Goal: Navigation & Orientation: Find specific page/section

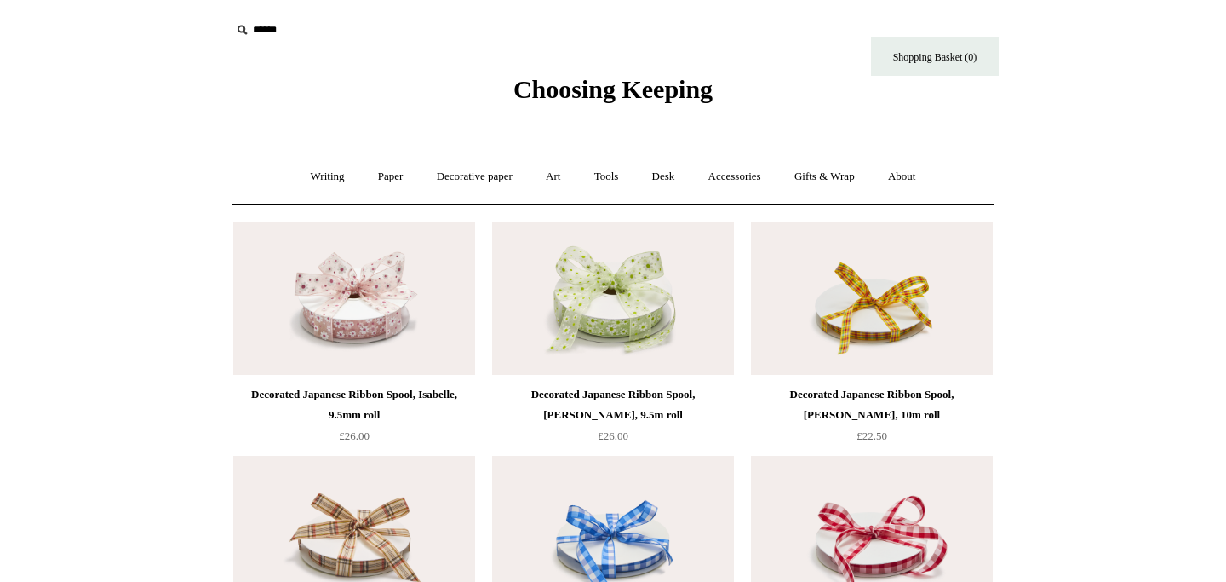
click at [609, 76] on span "Choosing Keeping" at bounding box center [612, 89] width 199 height 28
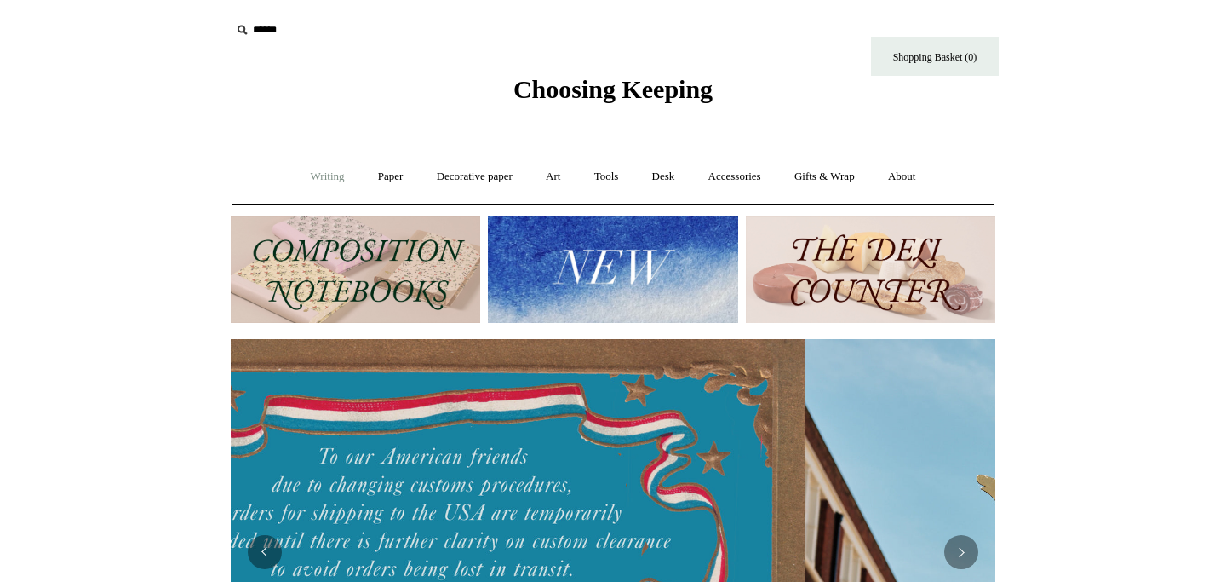
click at [299, 177] on link "Writing +" at bounding box center [327, 176] width 65 height 45
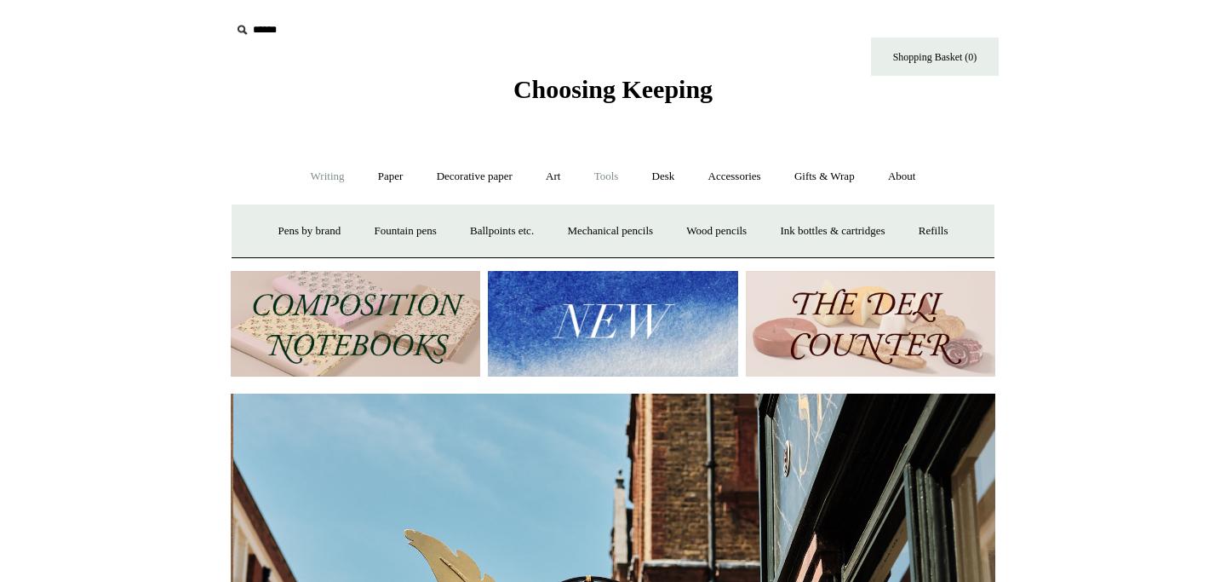
scroll to position [0, 765]
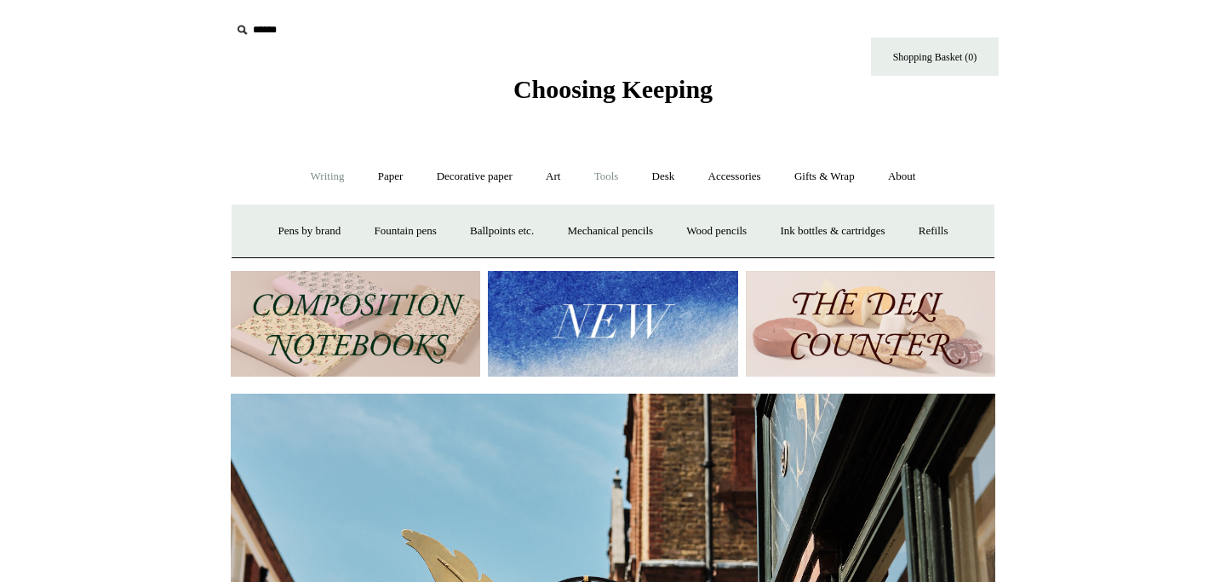
click at [614, 174] on link "Tools +" at bounding box center [606, 176] width 55 height 45
click at [586, 226] on link "Cutters" at bounding box center [583, 231] width 63 height 45
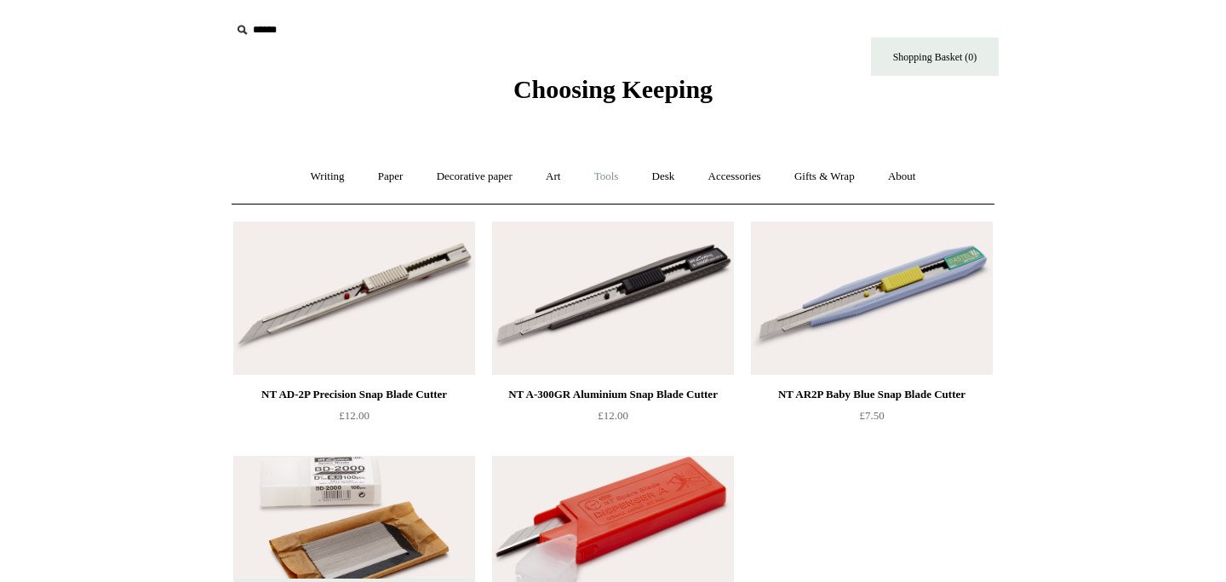
click at [614, 170] on link "Tools +" at bounding box center [606, 176] width 55 height 45
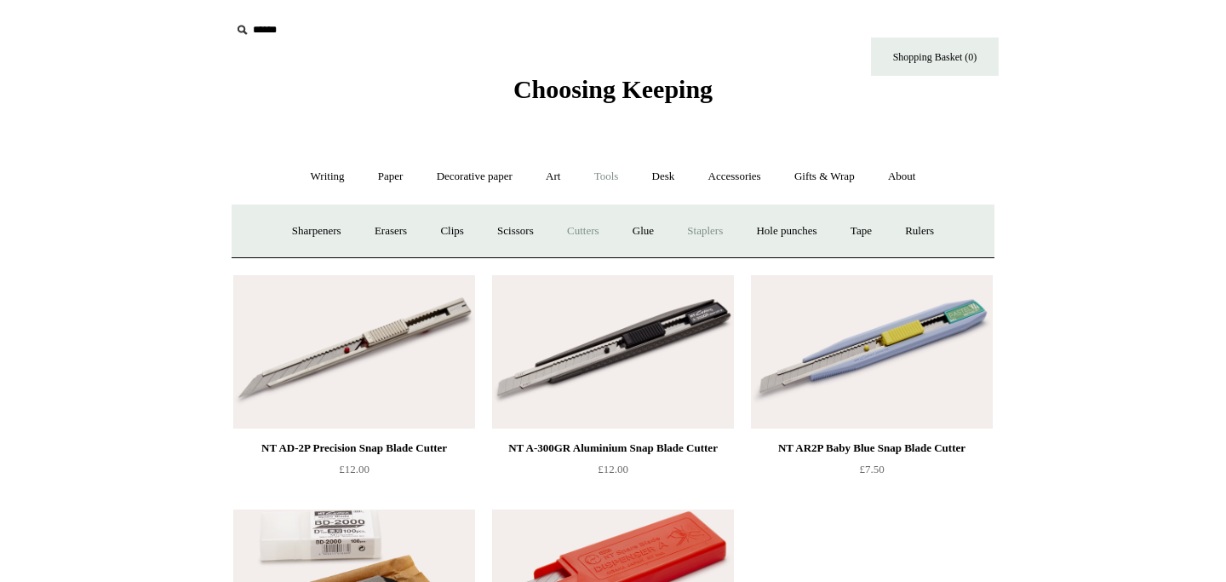
click at [719, 220] on link "Staplers +" at bounding box center [705, 231] width 66 height 45
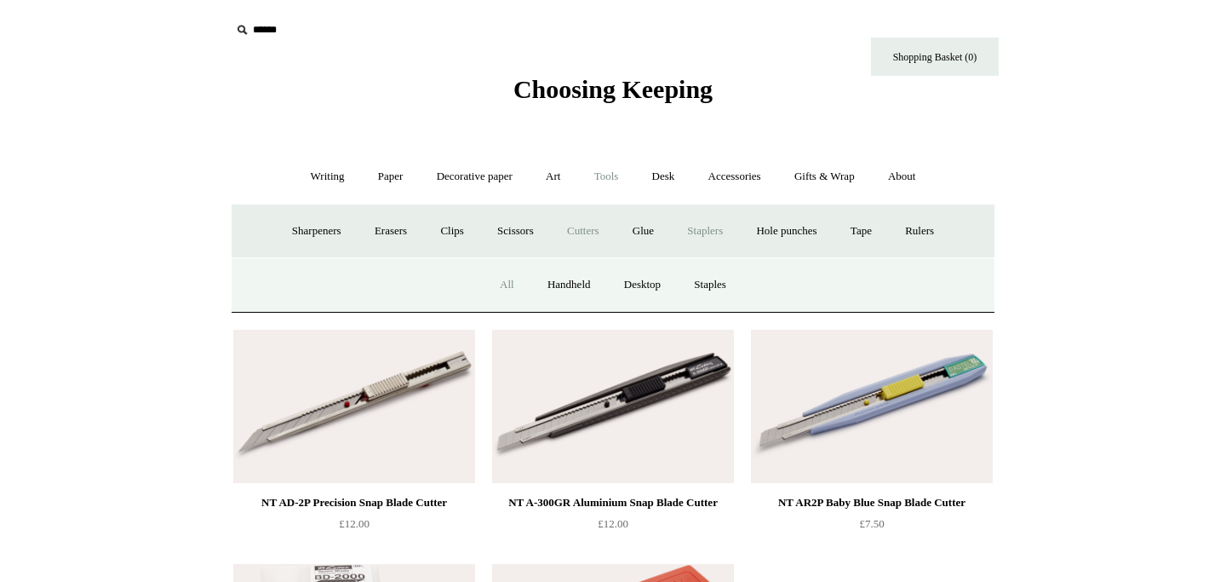
click at [501, 279] on link "All" at bounding box center [506, 284] width 45 height 45
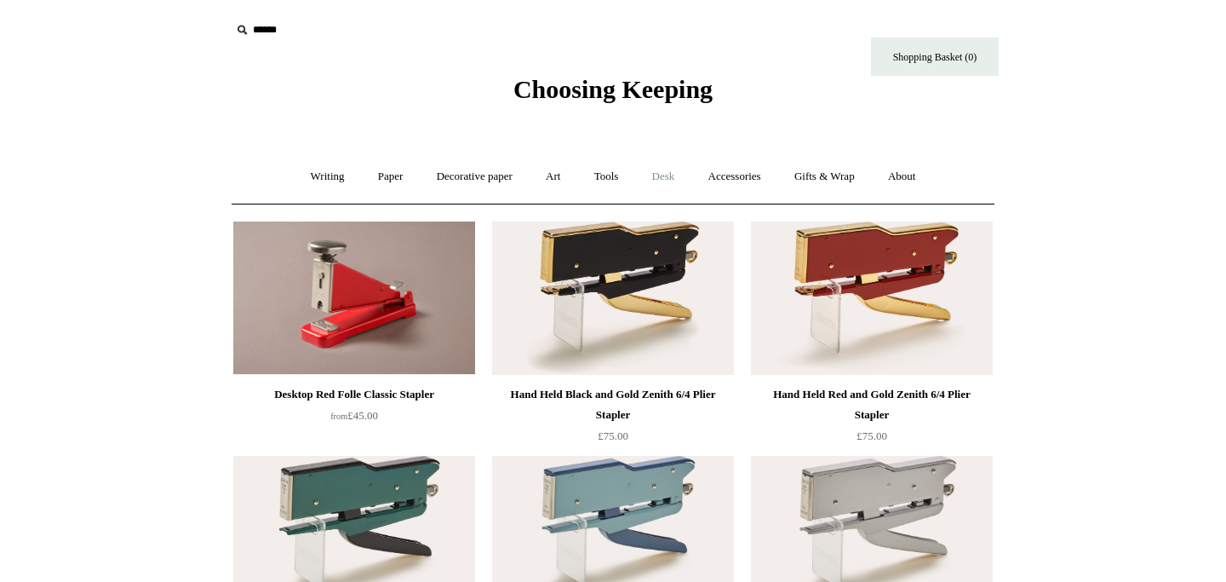
click at [674, 173] on link "Desk +" at bounding box center [664, 176] width 54 height 45
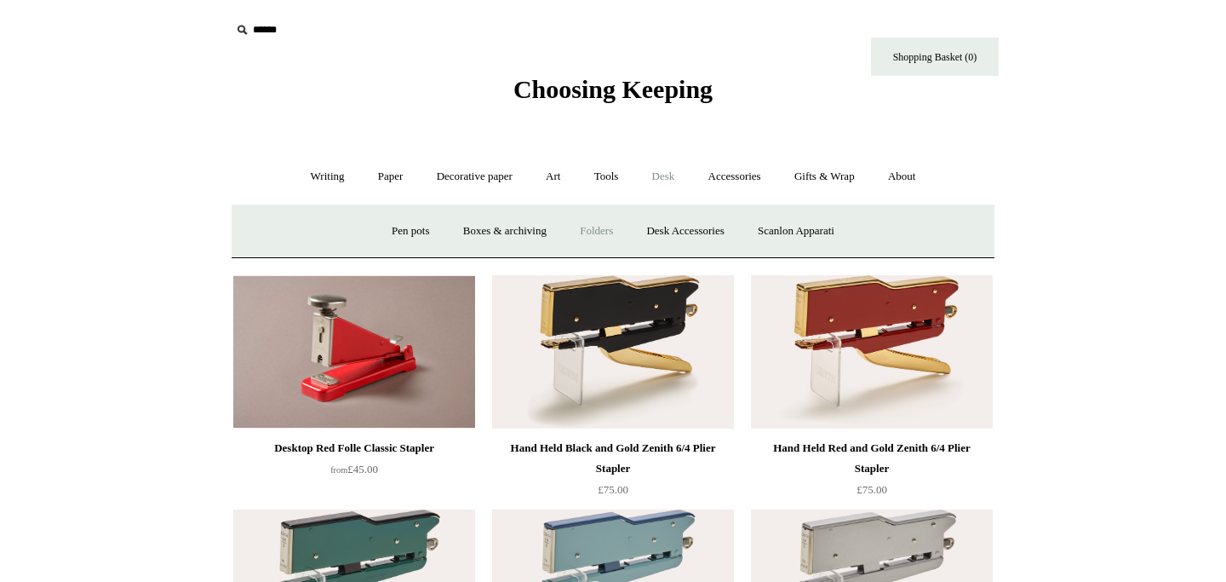
click at [599, 235] on link "Folders" at bounding box center [597, 231] width 64 height 45
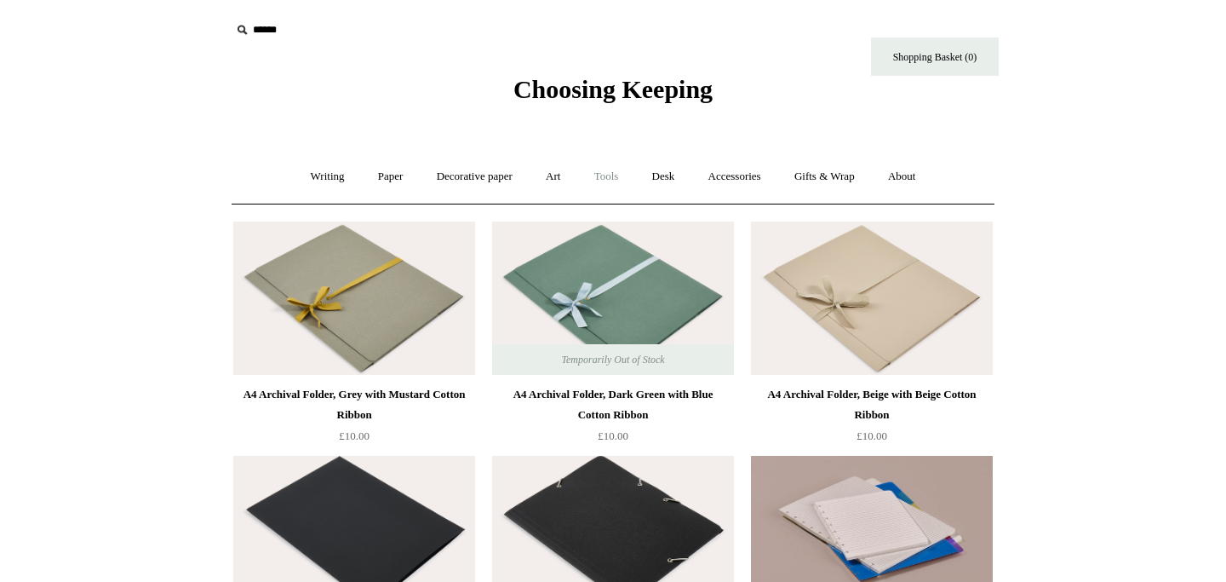
click at [632, 183] on link "Tools +" at bounding box center [606, 176] width 55 height 45
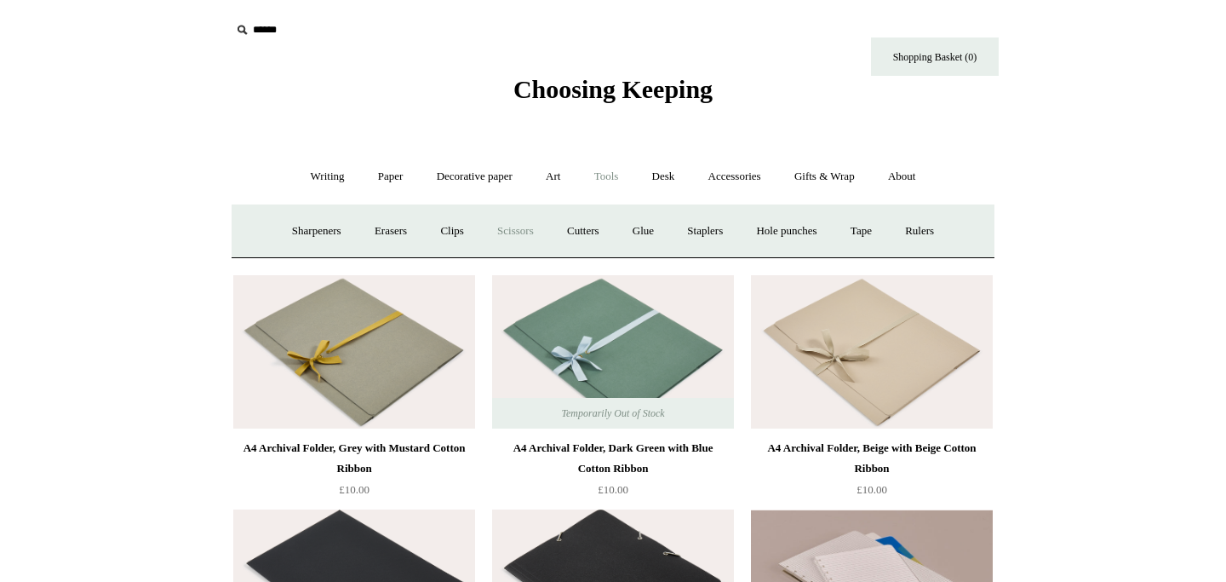
click at [505, 236] on link "Scissors" at bounding box center [515, 231] width 67 height 45
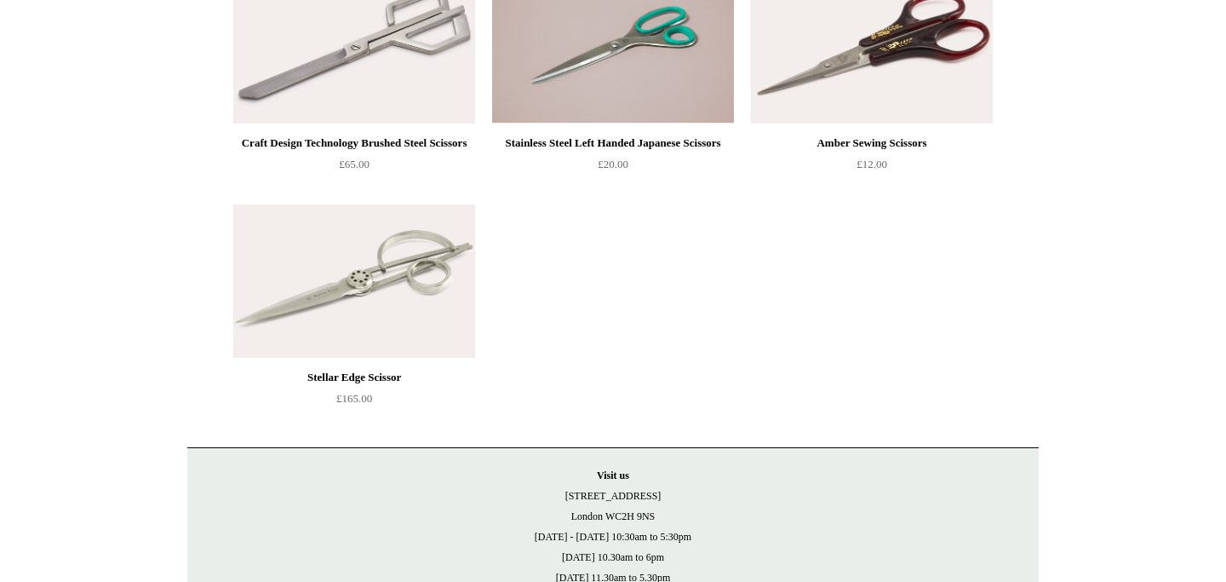
scroll to position [1193, 0]
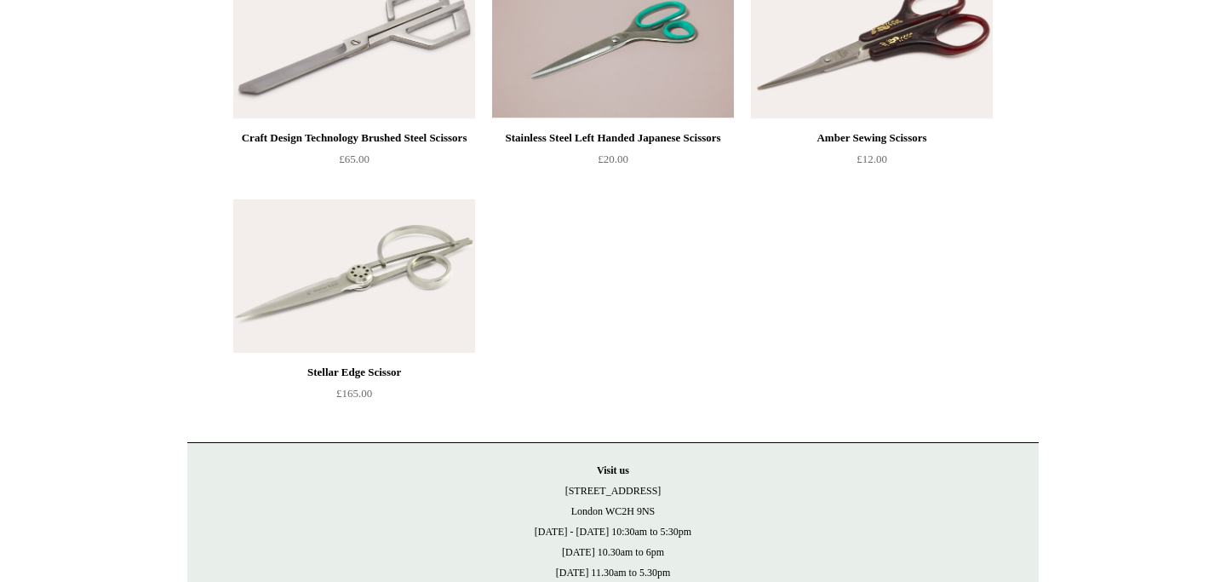
click at [914, 114] on img at bounding box center [872, 41] width 242 height 153
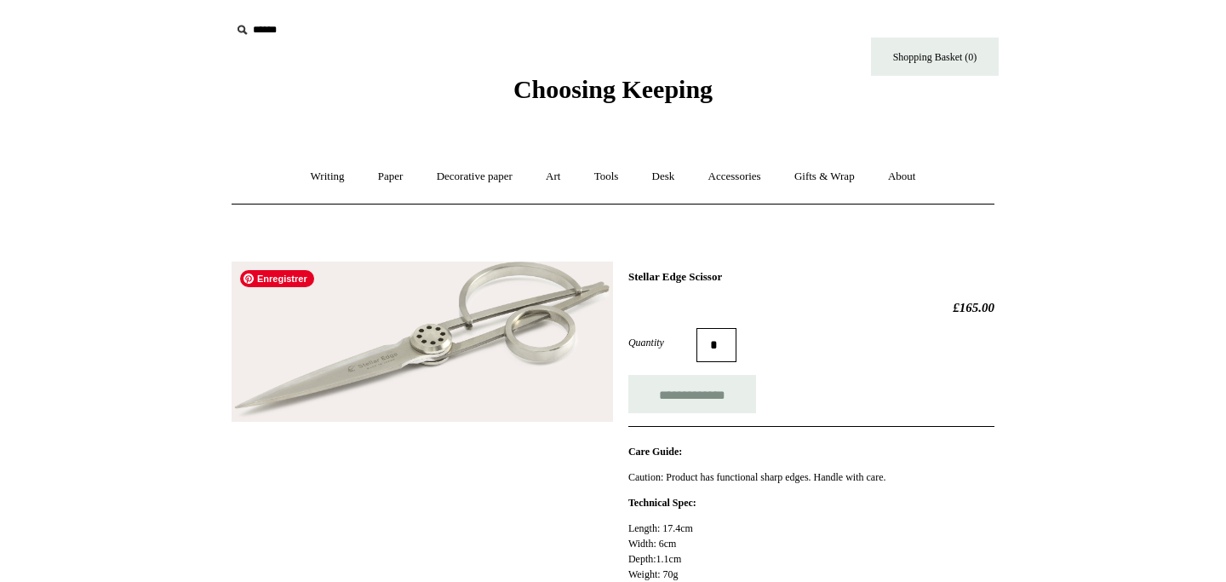
click at [370, 367] on img at bounding box center [422, 341] width 381 height 161
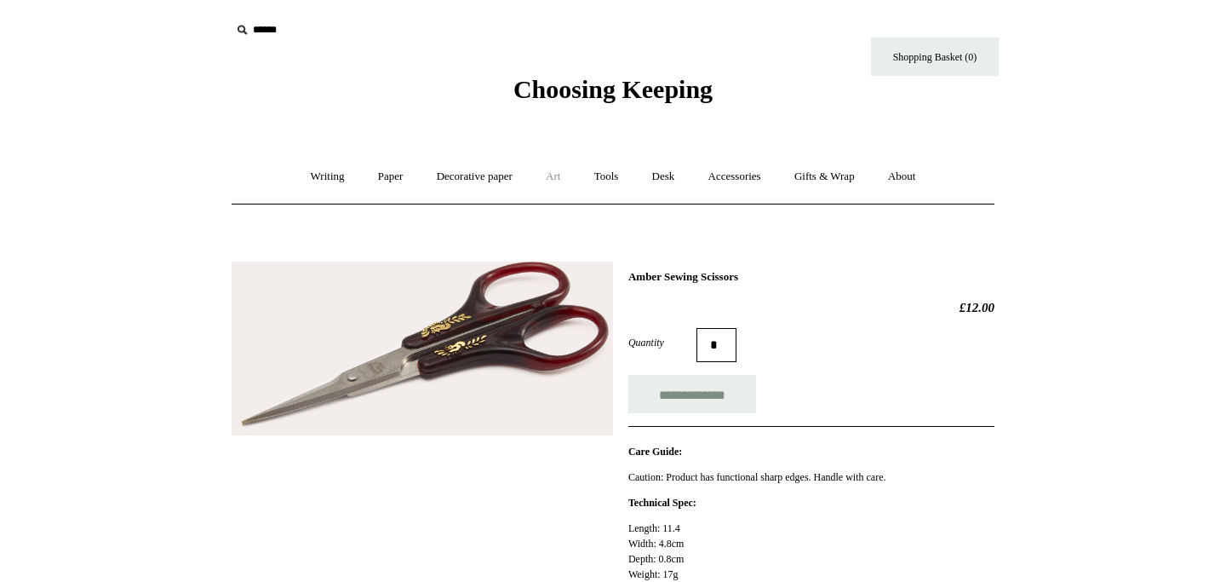
click at [556, 180] on link "Art +" at bounding box center [552, 176] width 45 height 45
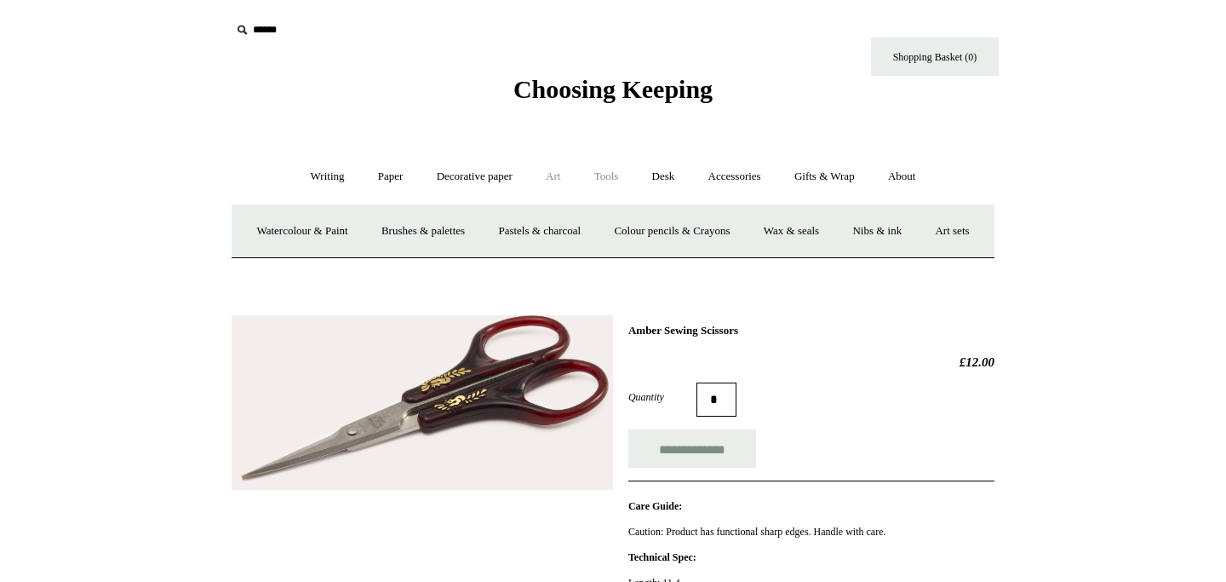
click at [599, 179] on link "Tools +" at bounding box center [606, 176] width 55 height 45
click at [510, 221] on link "Scissors" at bounding box center [515, 231] width 67 height 45
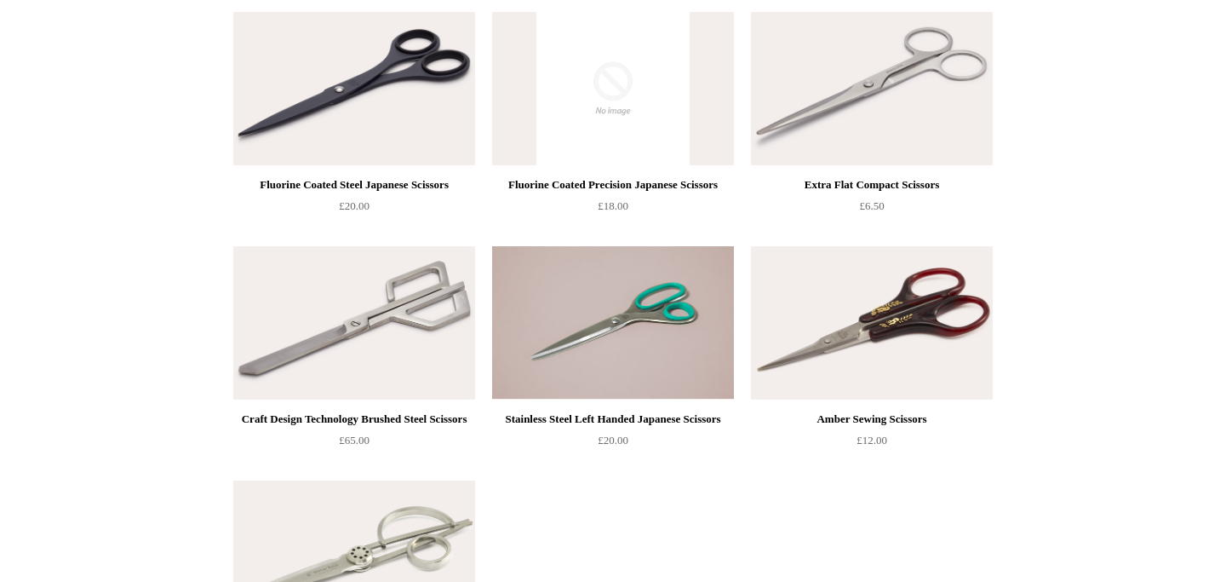
scroll to position [954, 0]
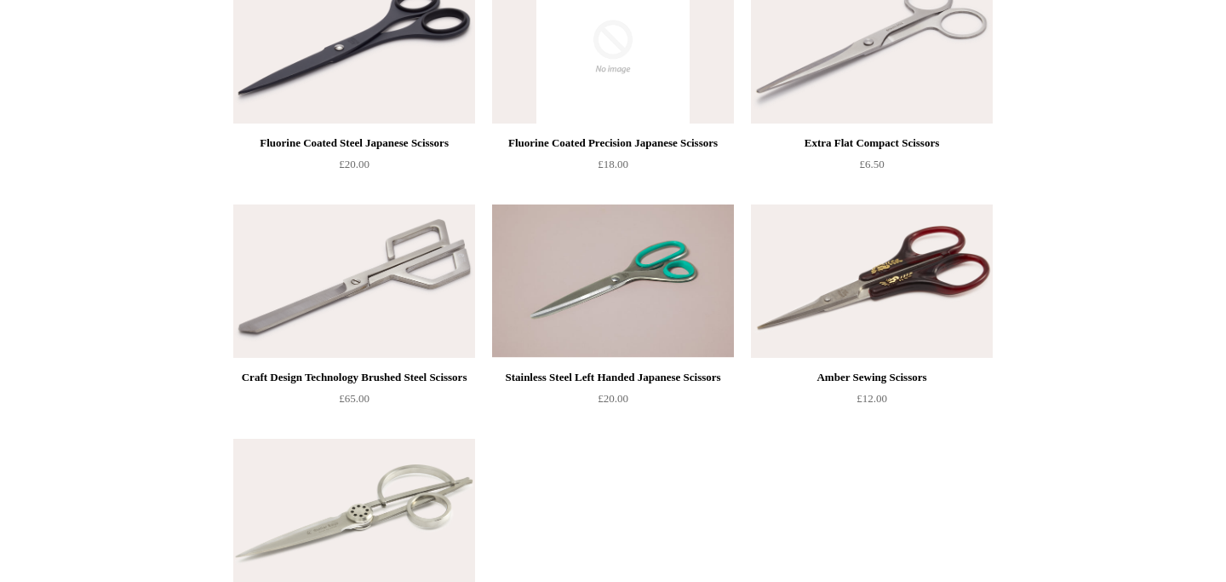
drag, startPoint x: 340, startPoint y: 413, endPoint x: 347, endPoint y: 396, distance: 18.7
click at [347, 387] on div "Craft Design Technology Brushed Steel Scissors" at bounding box center [354, 377] width 233 height 20
